Goal: Find specific page/section: Find specific page/section

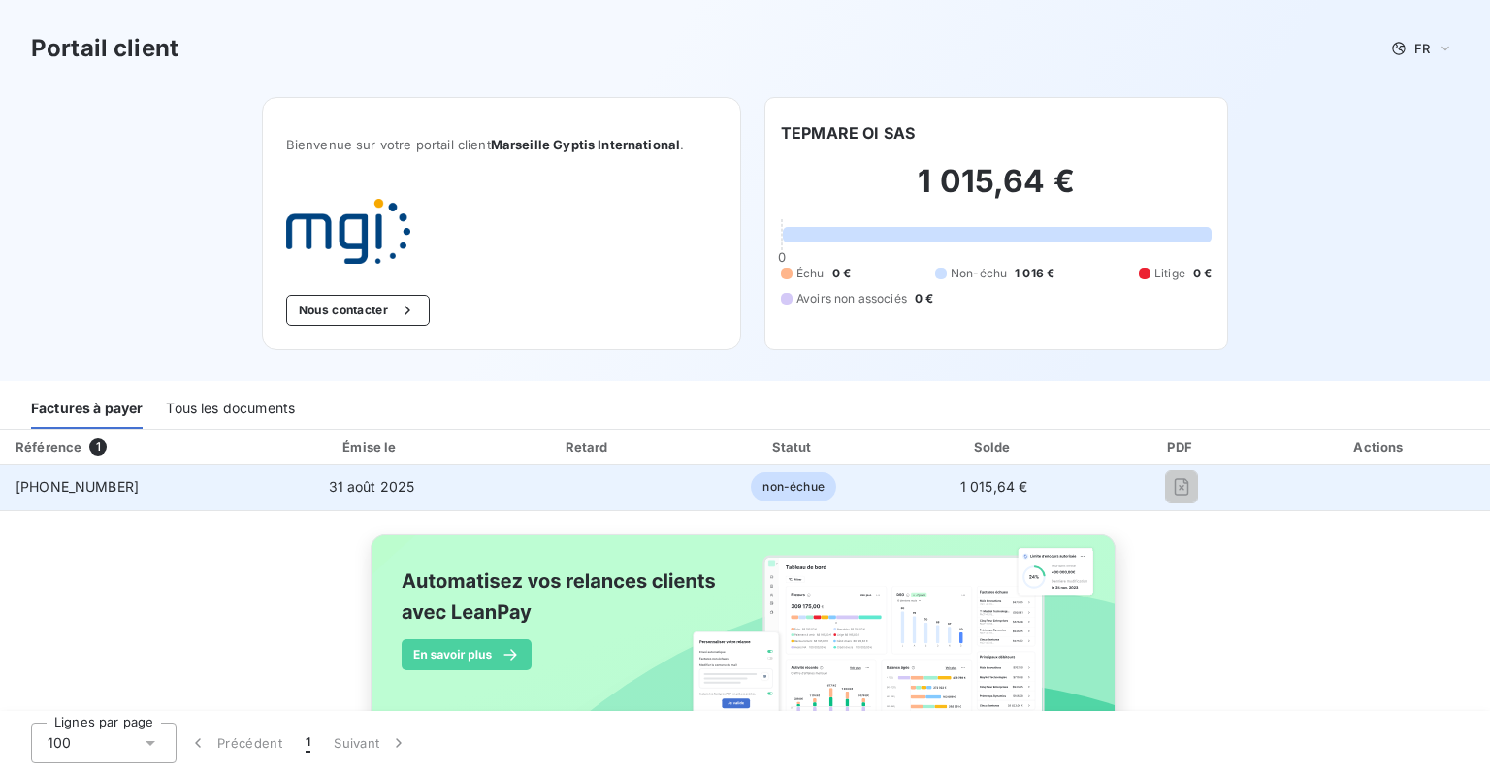
click at [793, 484] on span "non-échue" at bounding box center [793, 486] width 84 height 29
click at [792, 484] on span "non-échue" at bounding box center [793, 486] width 84 height 29
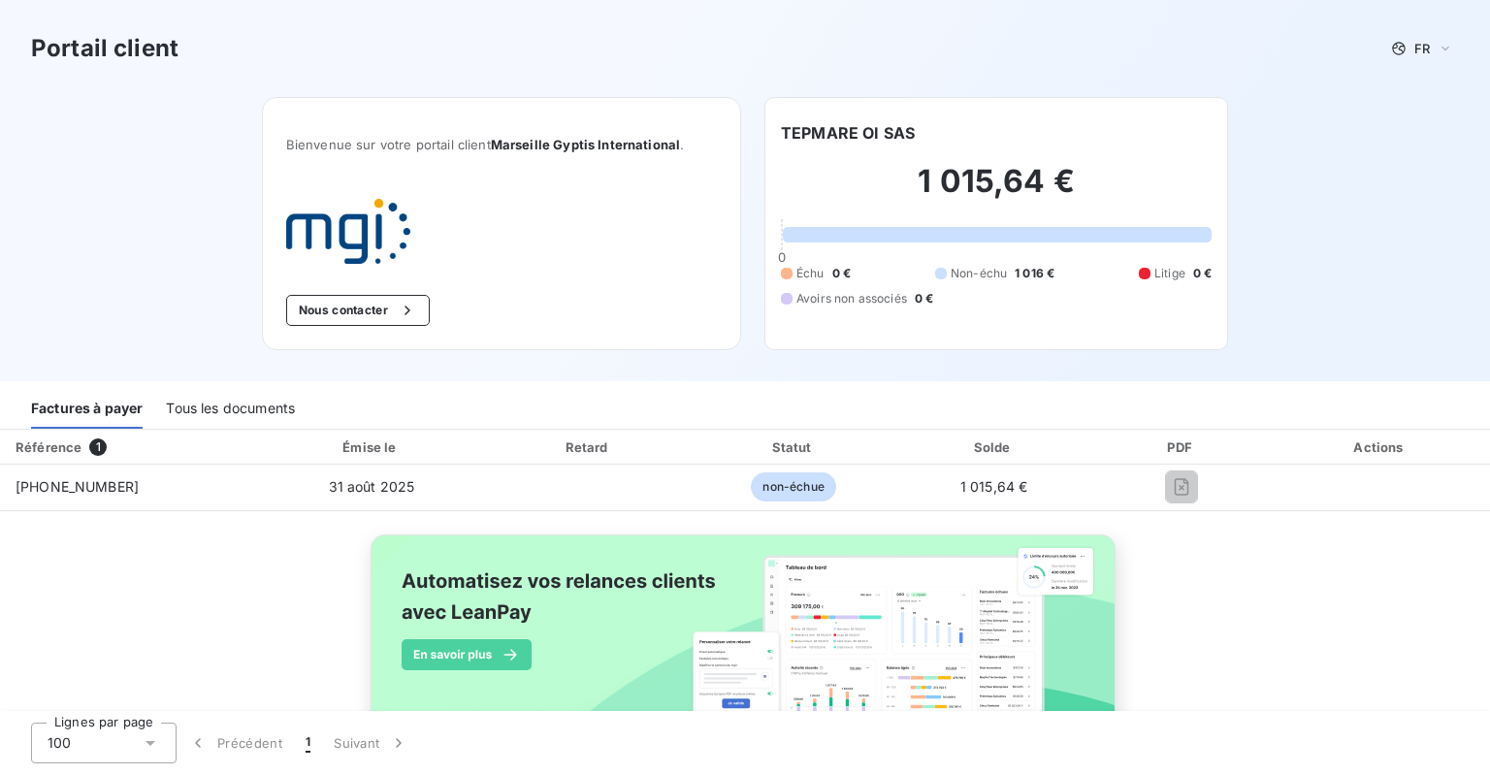
click at [97, 174] on div "Portail client FR Bienvenue sur votre portail client Marseille Gyptis Internati…" at bounding box center [745, 190] width 1490 height 381
click at [244, 408] on div "Tous les documents" at bounding box center [230, 408] width 129 height 41
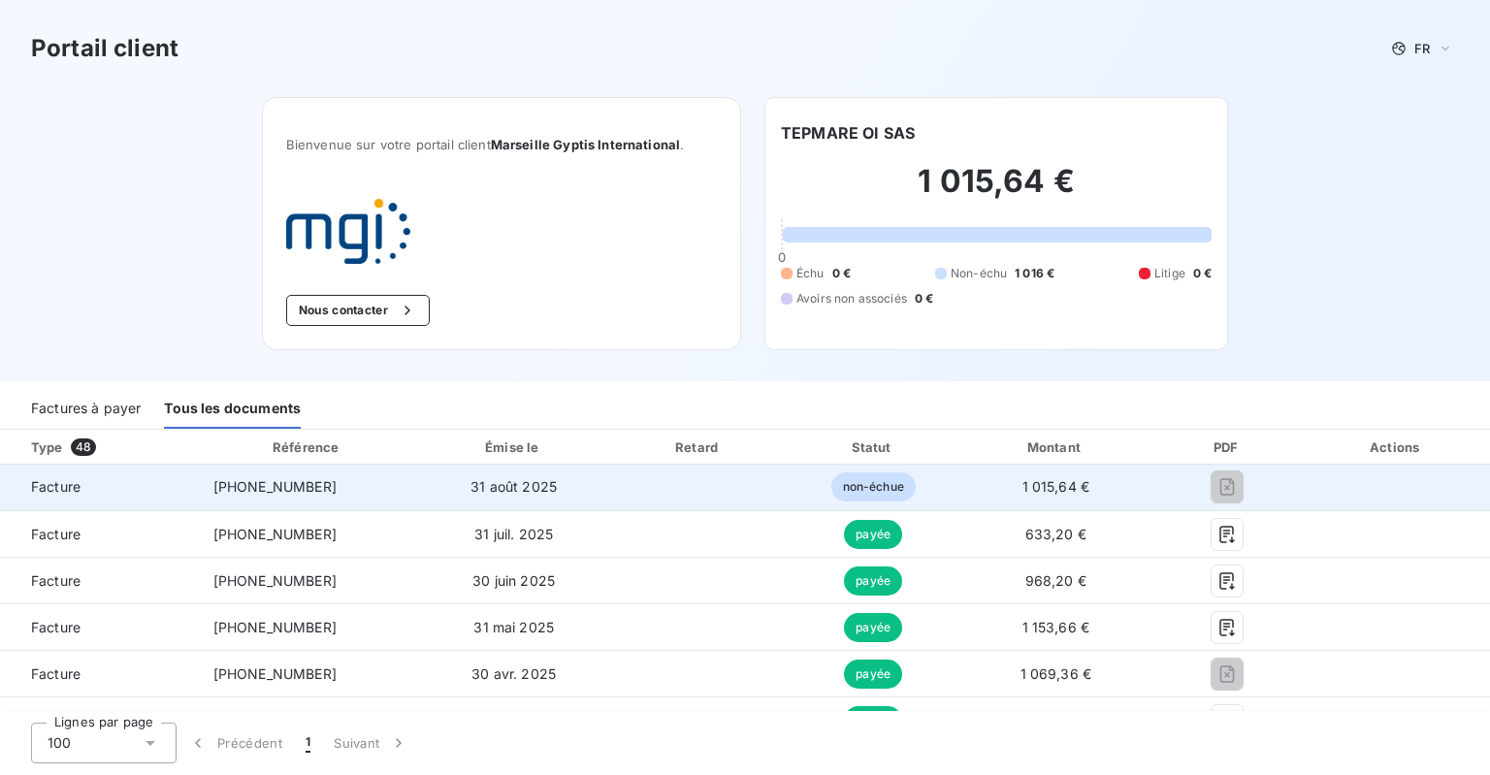
click at [850, 484] on span "non-échue" at bounding box center [873, 486] width 84 height 29
click at [233, 476] on td "[PHONE_NUMBER]" at bounding box center [308, 488] width 220 height 47
